Goal: Manage account settings

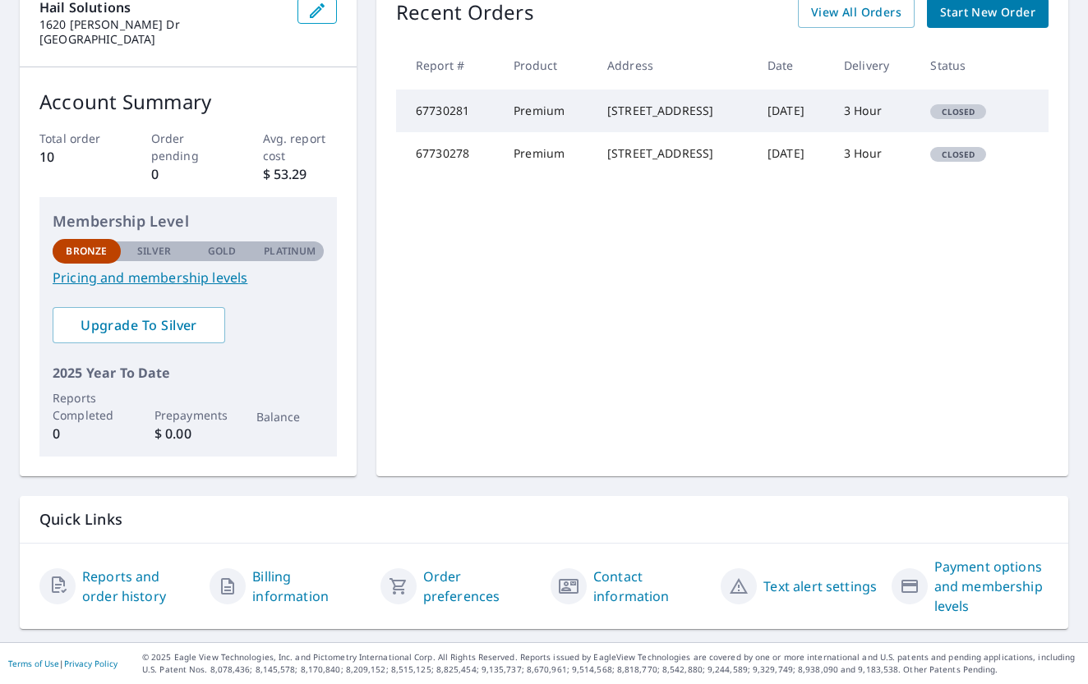
scroll to position [187, 0]
click at [907, 591] on icon "button" at bounding box center [910, 588] width 20 height 20
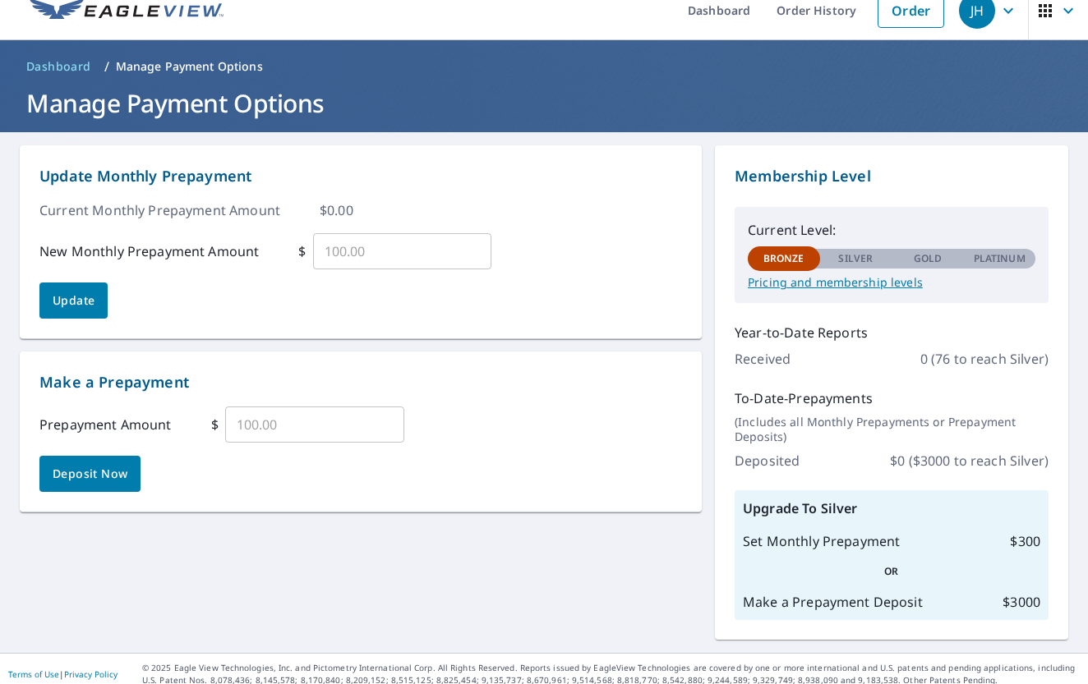
scroll to position [11, 0]
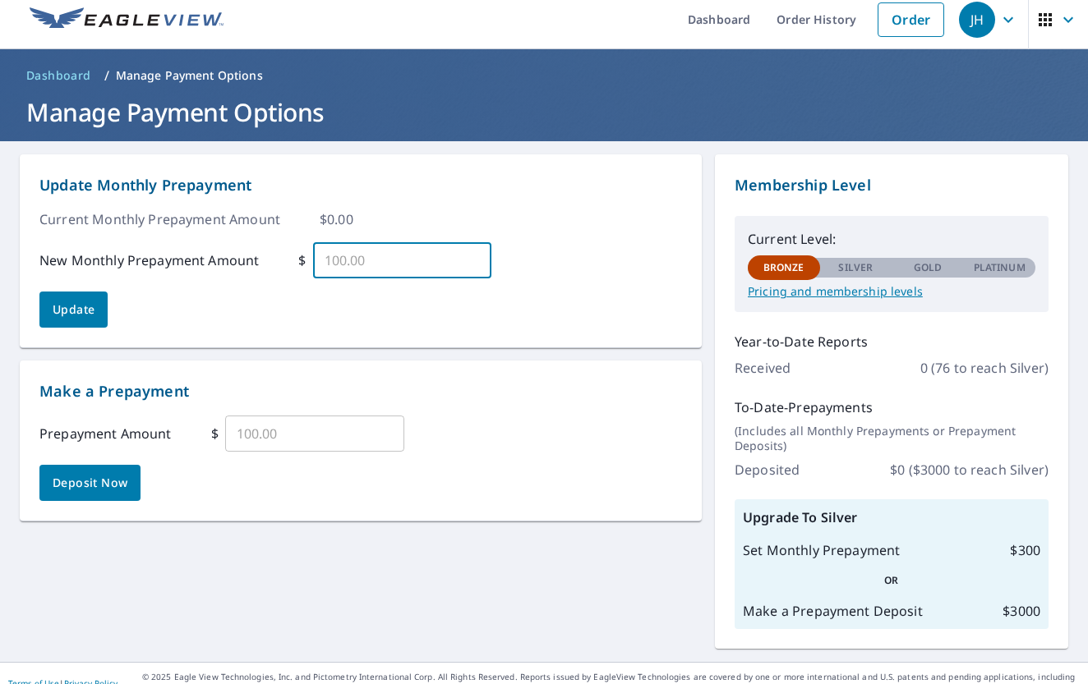
click at [373, 262] on input "text" at bounding box center [402, 260] width 179 height 46
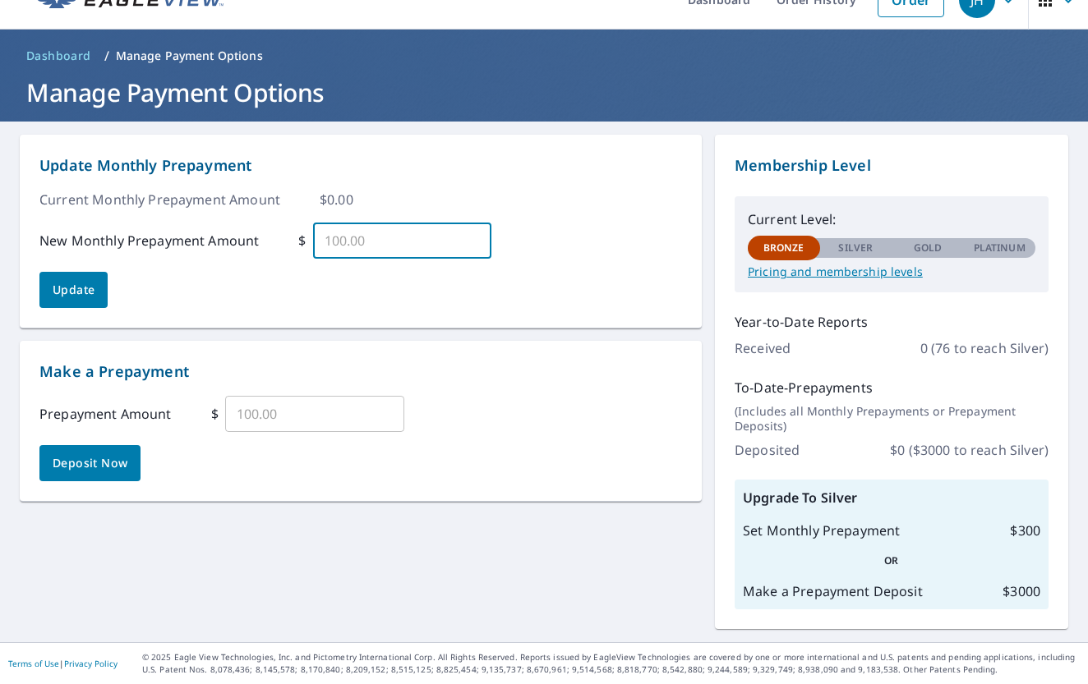
scroll to position [30, 0]
type input "1"
type input "220"
click at [219, 302] on div "Update Monthly Prepayment Current Monthly Prepayment Amount $ 0.00 New Monthly …" at bounding box center [360, 231] width 643 height 154
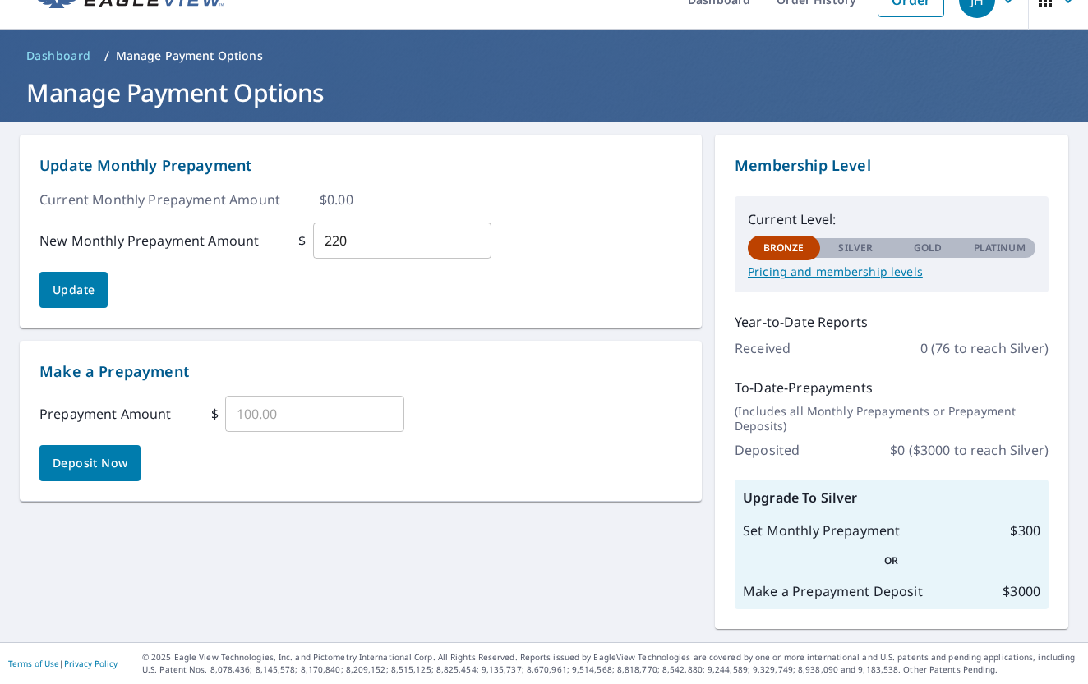
click at [357, 227] on input "220" at bounding box center [402, 241] width 179 height 46
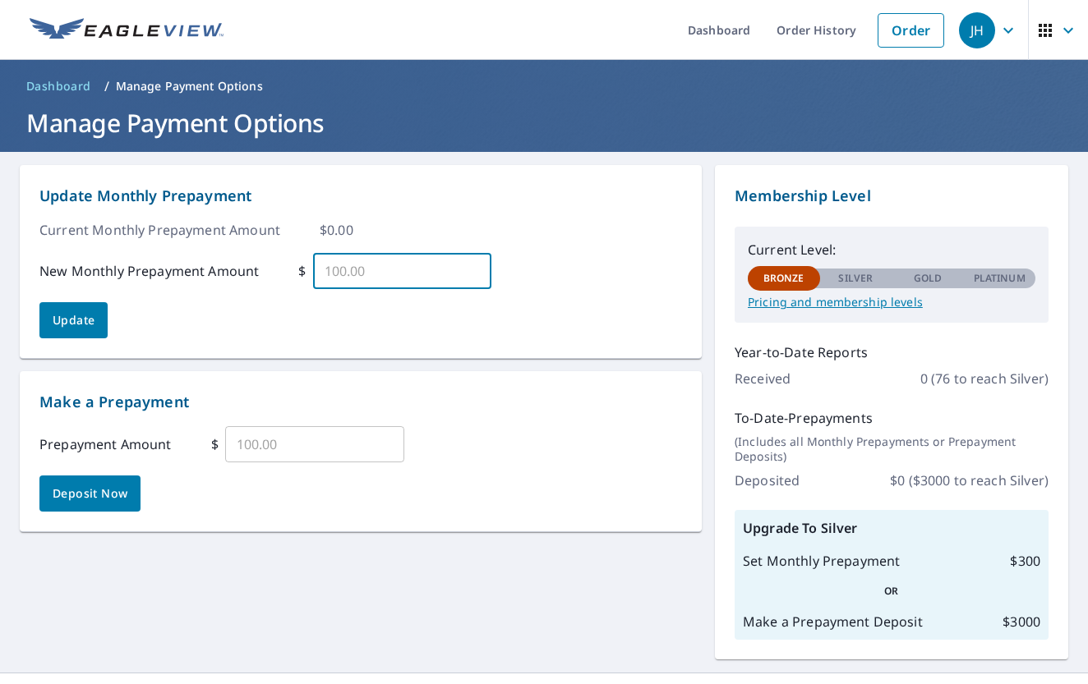
click at [265, 436] on input "text" at bounding box center [314, 445] width 179 height 46
click at [71, 93] on span "Dashboard" at bounding box center [58, 86] width 65 height 16
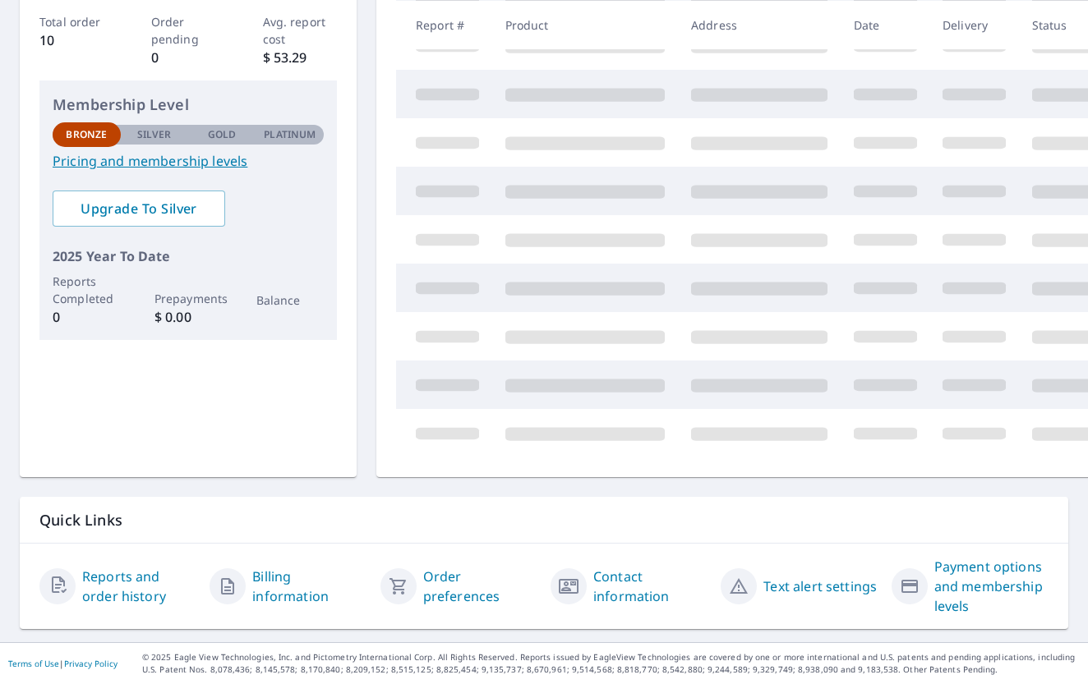
scroll to position [303, 0]
click at [436, 588] on link "Order preferences" at bounding box center [480, 587] width 114 height 39
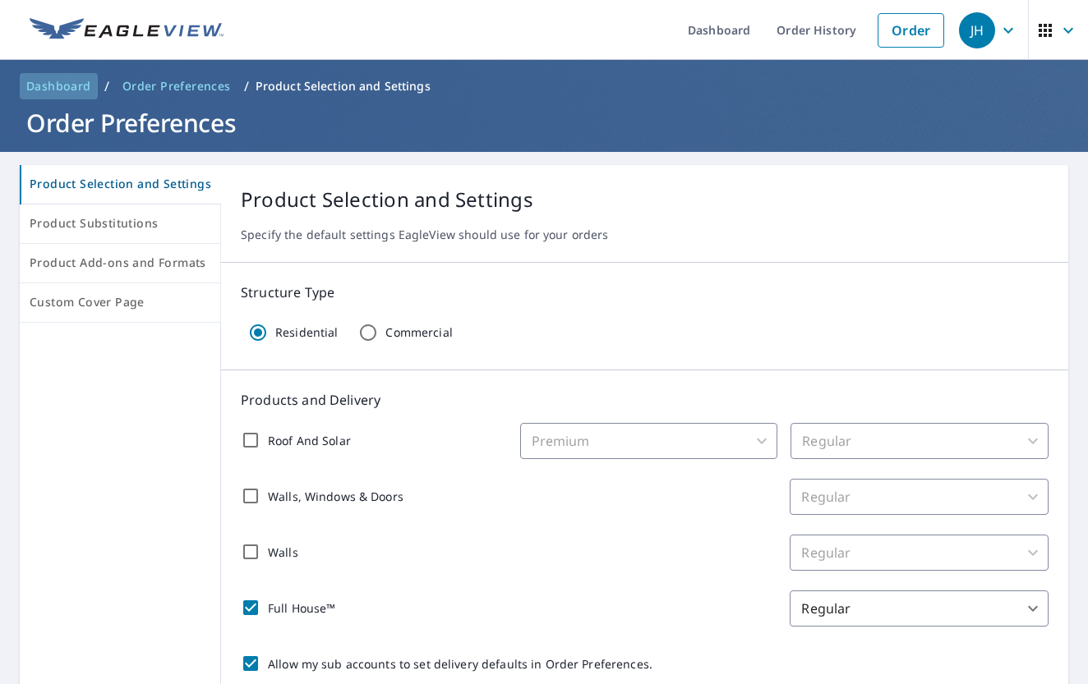
click at [48, 88] on span "Dashboard" at bounding box center [58, 86] width 65 height 16
